Goal: Transaction & Acquisition: Purchase product/service

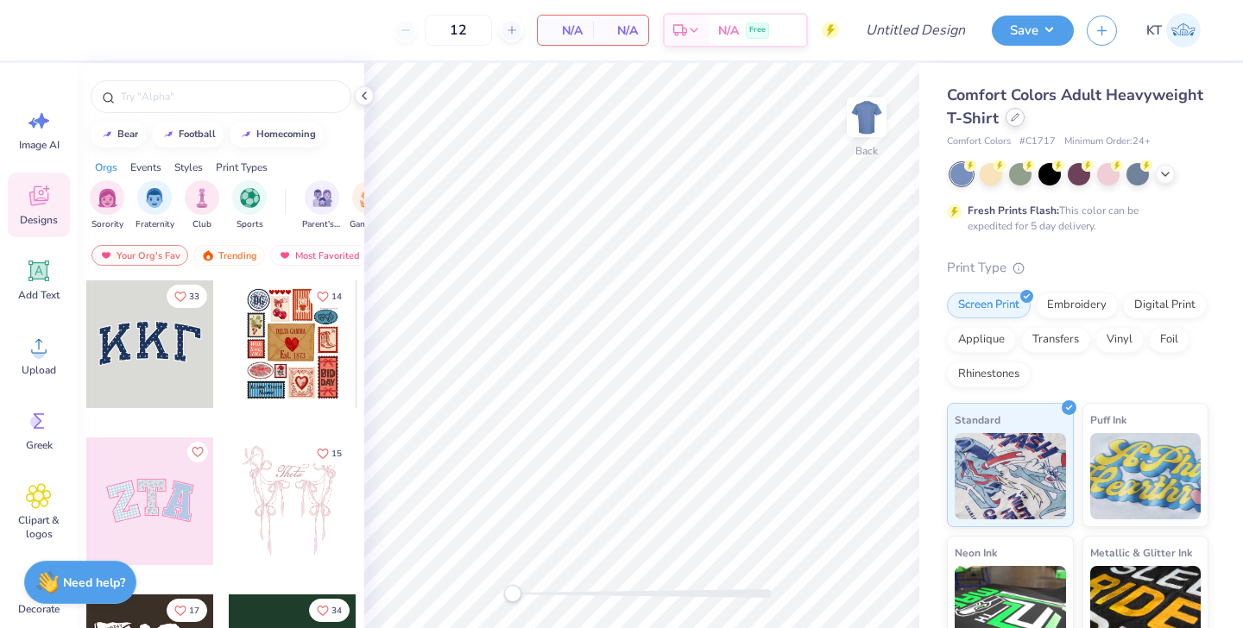
click at [1009, 116] on div at bounding box center [1014, 117] width 19 height 19
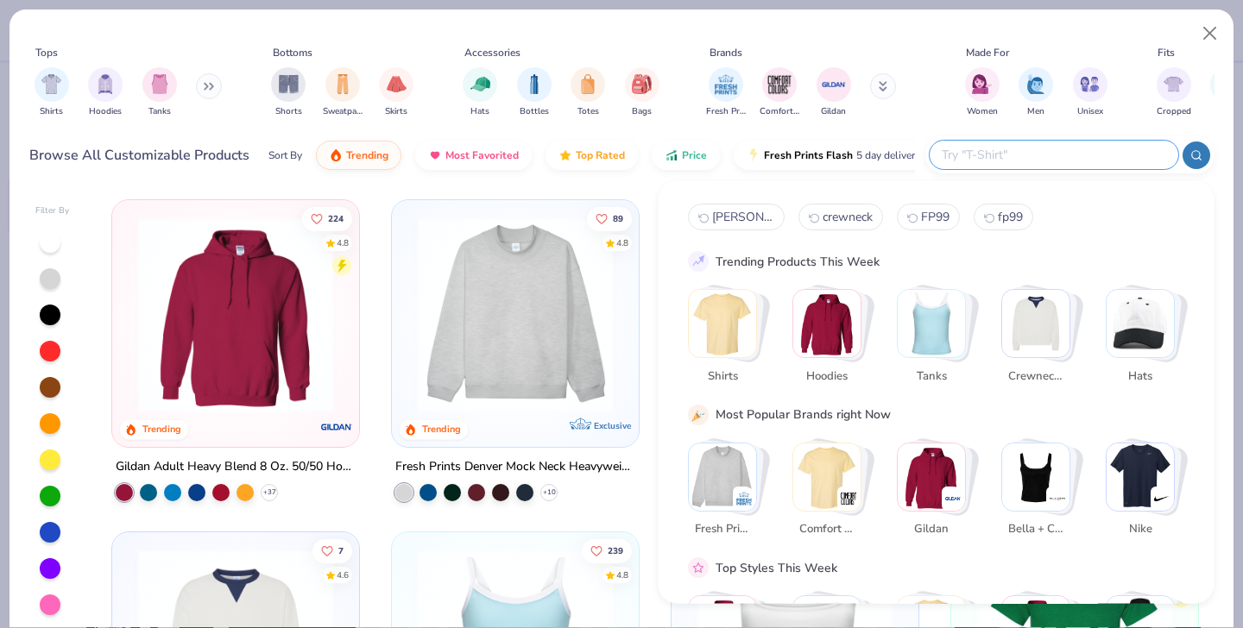
click at [1053, 154] on input "text" at bounding box center [1053, 155] width 226 height 20
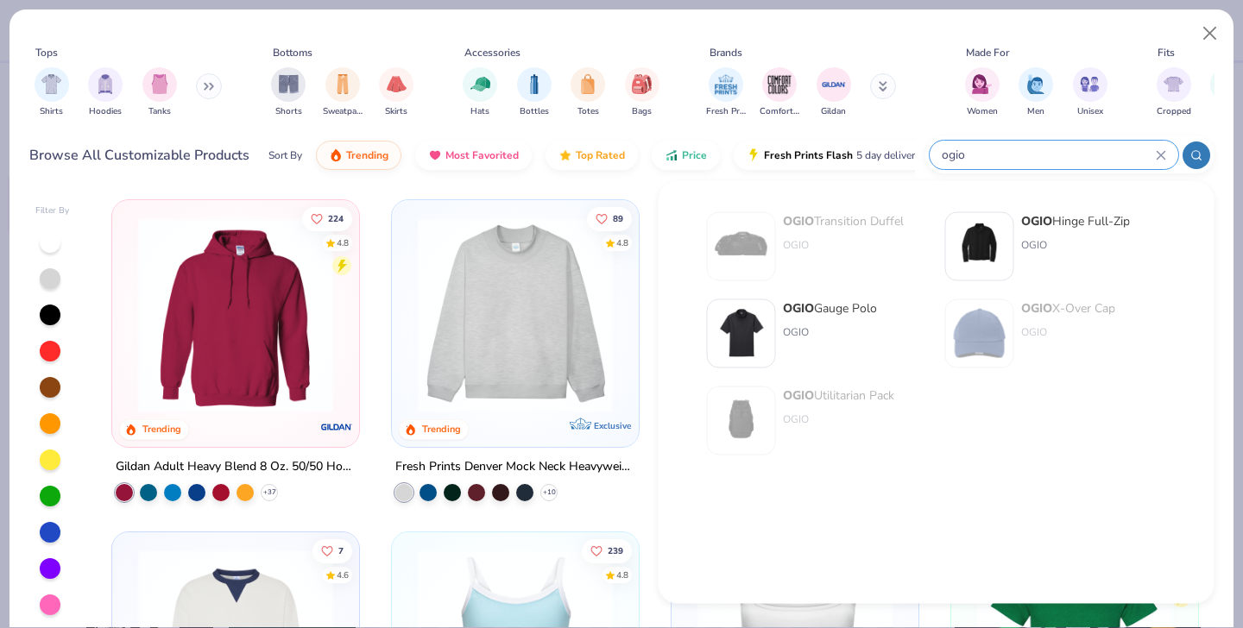
type input "ogio"
click at [842, 309] on div "OGIO Gauge Polo" at bounding box center [830, 308] width 94 height 18
